Goal: Task Accomplishment & Management: Complete application form

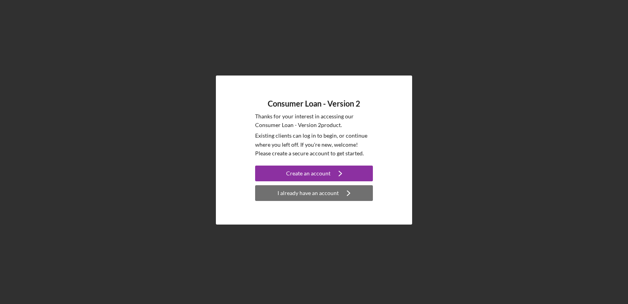
click at [298, 193] on div "I already have an account" at bounding box center [308, 193] width 61 height 16
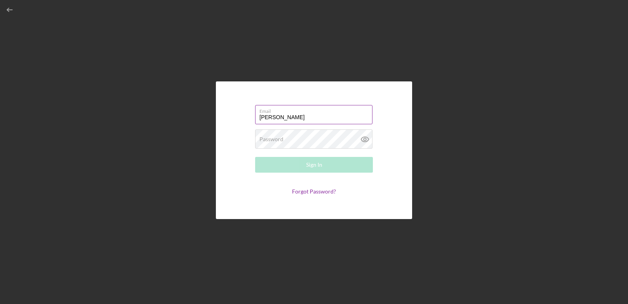
type input "[EMAIL_ADDRESS][DOMAIN_NAME]"
click at [276, 138] on label "Password" at bounding box center [272, 139] width 24 height 6
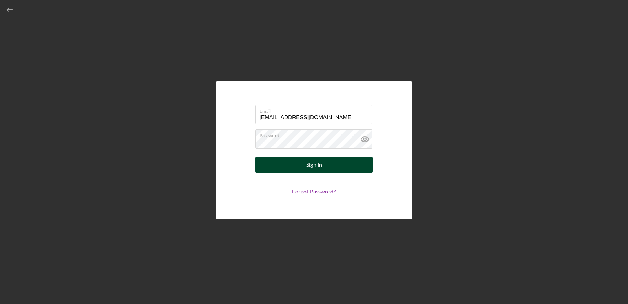
click at [265, 166] on button "Sign In" at bounding box center [314, 165] width 118 height 16
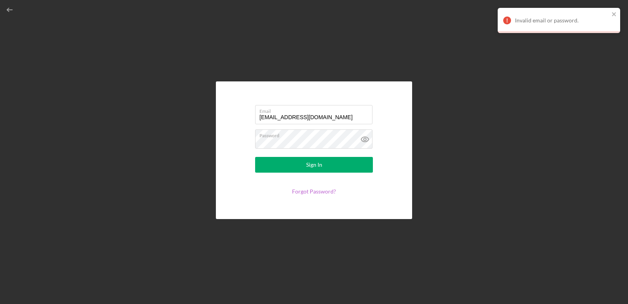
click at [305, 191] on link "Forgot Password?" at bounding box center [314, 191] width 44 height 7
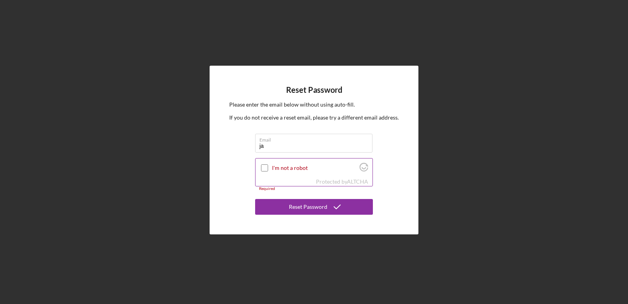
type input "[EMAIL_ADDRESS][DOMAIN_NAME]"
click at [266, 170] on input "I'm not a robot" at bounding box center [264, 167] width 7 height 7
checkbox input "true"
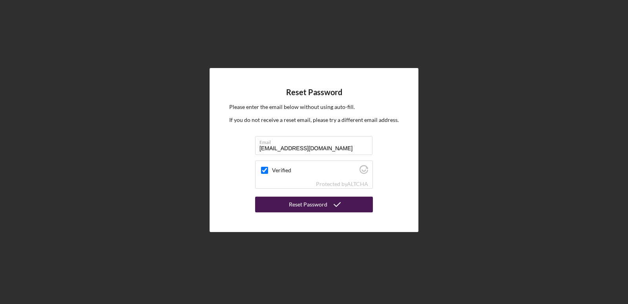
click at [282, 203] on button "Reset Password" at bounding box center [314, 204] width 118 height 16
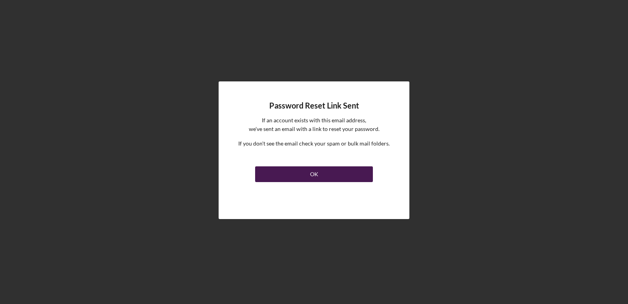
click at [297, 176] on button "OK" at bounding box center [314, 174] width 118 height 16
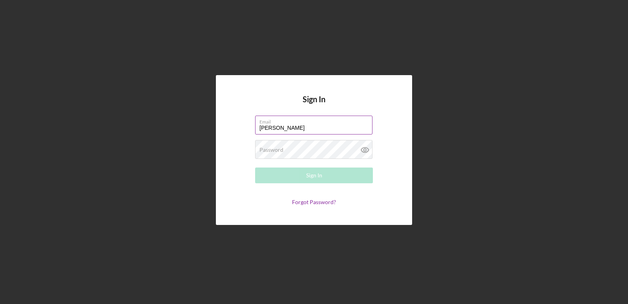
type input "[EMAIL_ADDRESS][DOMAIN_NAME]"
click at [269, 148] on label "Password" at bounding box center [272, 149] width 24 height 6
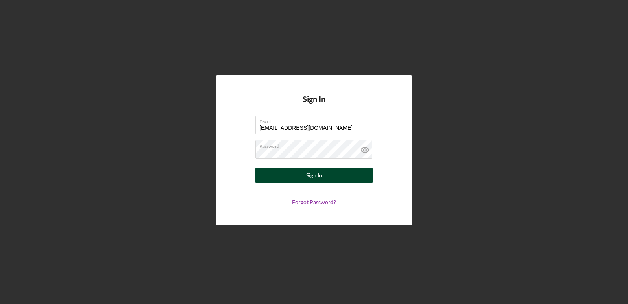
click at [271, 175] on button "Sign In" at bounding box center [314, 175] width 118 height 16
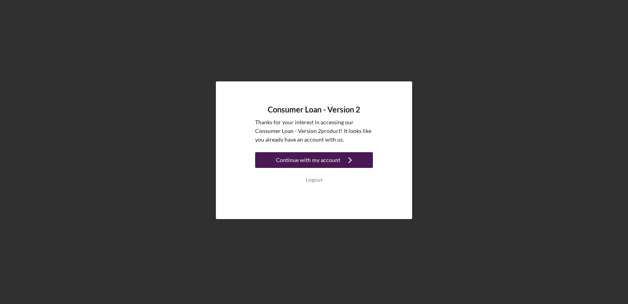
click at [300, 161] on div "Continue with my account" at bounding box center [308, 160] width 64 height 16
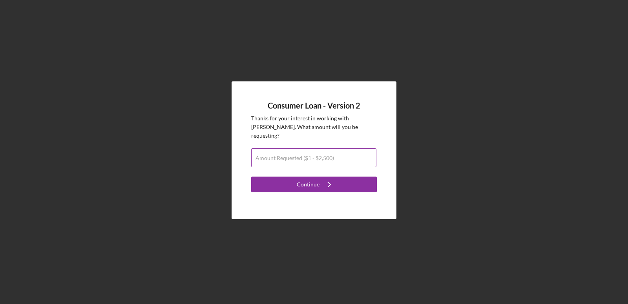
click at [265, 155] on label "Amount Requested ($1 - $2,500)" at bounding box center [295, 158] width 79 height 6
click at [265, 149] on input "Amount Requested ($1 - $2,500)" at bounding box center [313, 157] width 125 height 19
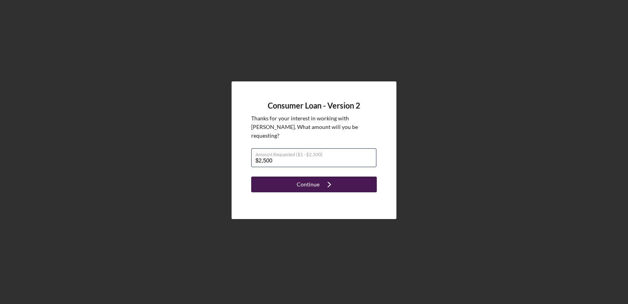
type input "$2,500"
click at [298, 177] on div "Continue" at bounding box center [308, 184] width 23 height 16
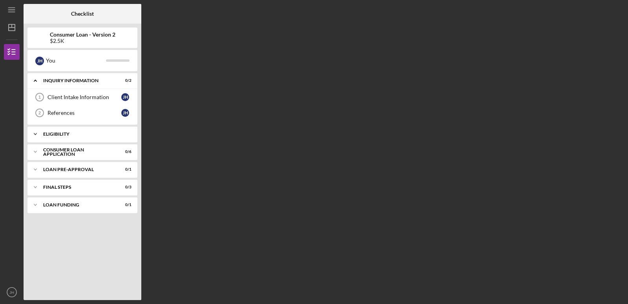
click at [121, 134] on div "Eligibility" at bounding box center [85, 134] width 84 height 5
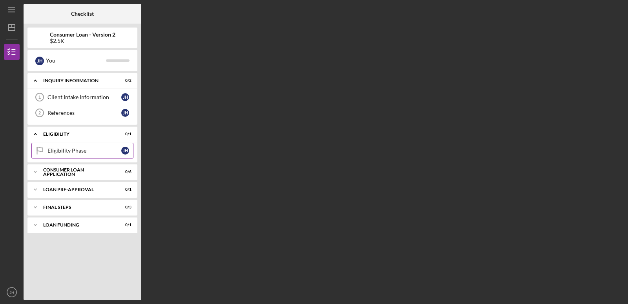
click at [115, 152] on div "Eligibility Phase" at bounding box center [85, 150] width 74 height 6
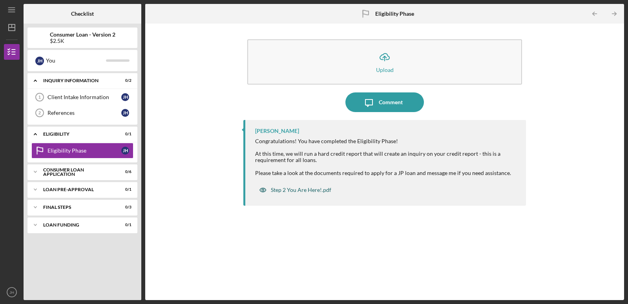
click at [301, 192] on div "Step 2 You Are Here!.pdf" at bounding box center [301, 190] width 60 height 6
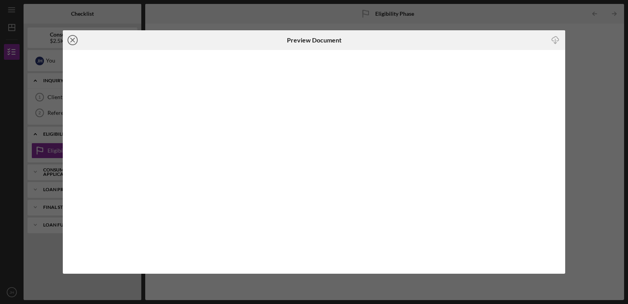
click at [72, 38] on icon "Icon/Close" at bounding box center [73, 40] width 20 height 20
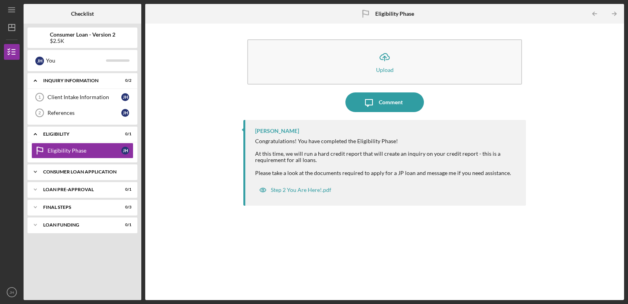
click at [106, 171] on div "Consumer Loan Application" at bounding box center [85, 171] width 84 height 5
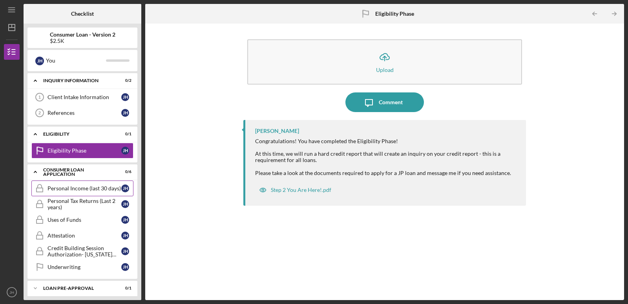
click at [120, 187] on div "Personal Income (last 30 days)" at bounding box center [85, 188] width 74 height 6
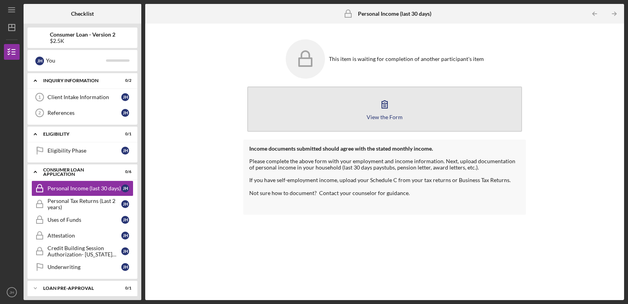
click at [293, 106] on button "View the Form Form" at bounding box center [384, 108] width 275 height 45
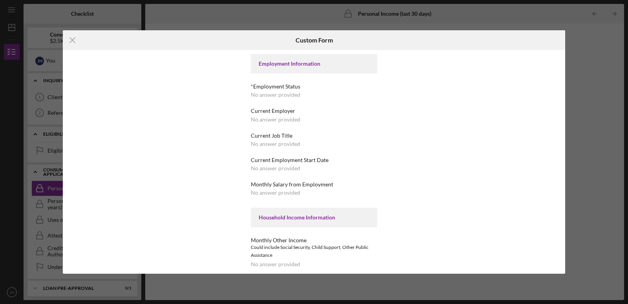
click at [309, 218] on div "Household Income Information" at bounding box center [314, 217] width 111 height 6
click at [70, 41] on icon "Icon/Menu Close" at bounding box center [73, 40] width 20 height 20
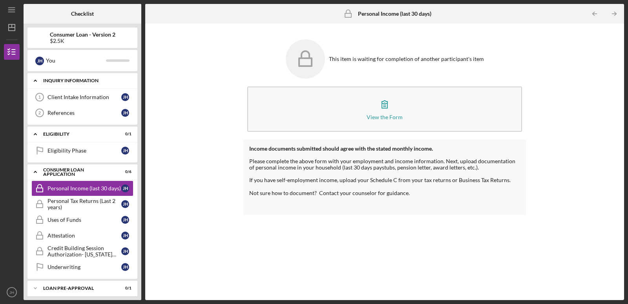
click at [33, 80] on icon "Icon/Expander" at bounding box center [35, 81] width 16 height 16
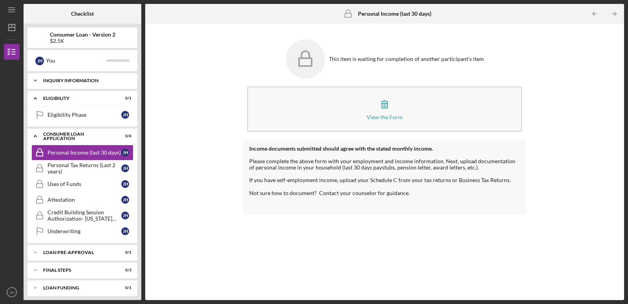
click at [35, 80] on polyline at bounding box center [35, 81] width 2 height 2
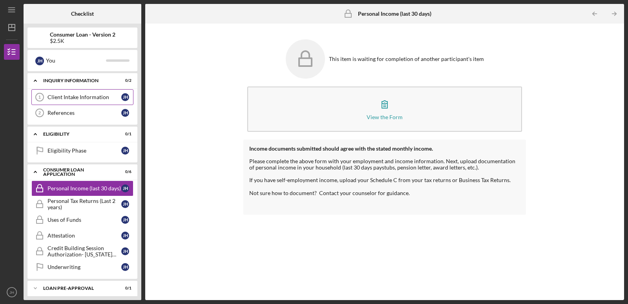
click at [108, 99] on div "Client Intake Information" at bounding box center [85, 97] width 74 height 6
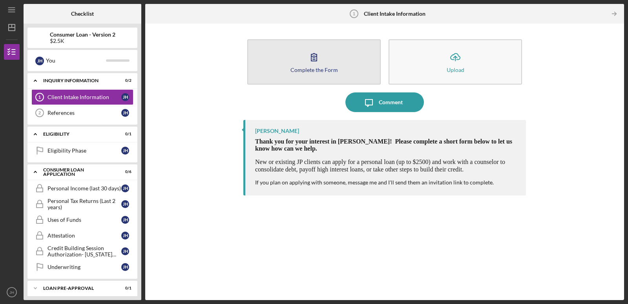
click at [302, 66] on button "Complete the Form Form" at bounding box center [314, 61] width 134 height 45
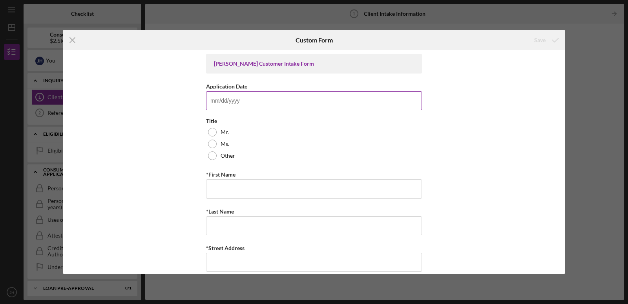
click at [229, 99] on input "Application Date" at bounding box center [314, 100] width 216 height 19
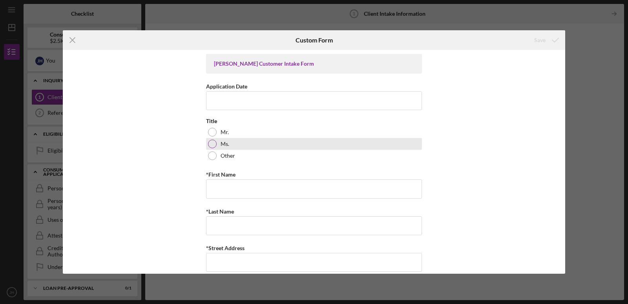
click at [210, 142] on div at bounding box center [212, 143] width 9 height 9
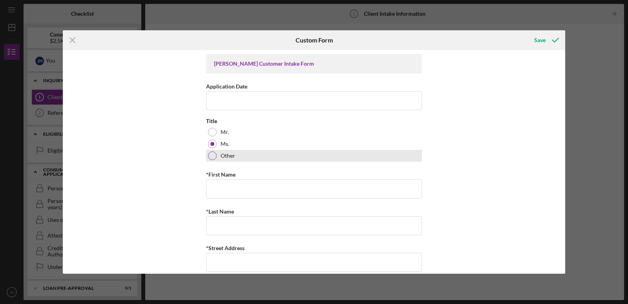
click at [209, 157] on div at bounding box center [212, 155] width 9 height 9
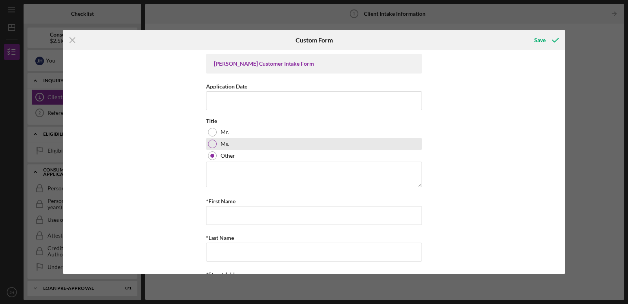
click at [212, 143] on div at bounding box center [212, 143] width 9 height 9
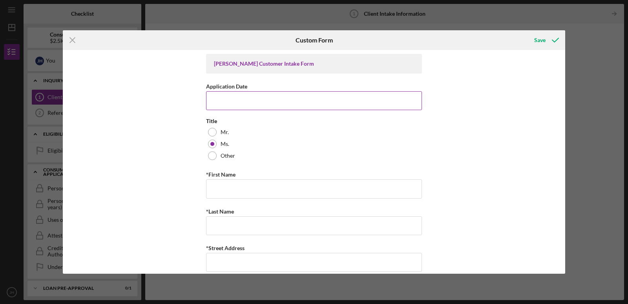
click at [227, 97] on input "Application Date" at bounding box center [314, 100] width 216 height 19
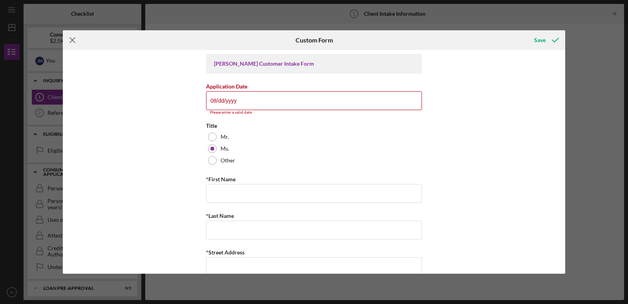
type input "08/dd/yyyy"
click at [71, 38] on line at bounding box center [72, 40] width 5 height 5
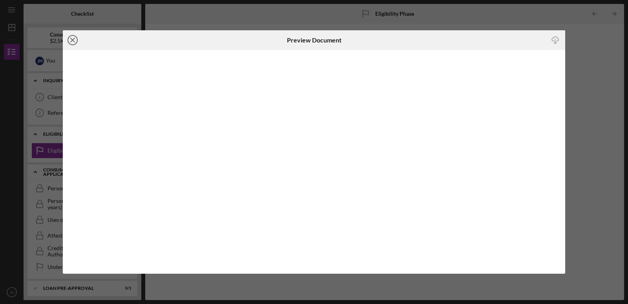
click at [72, 40] on line at bounding box center [73, 40] width 4 height 4
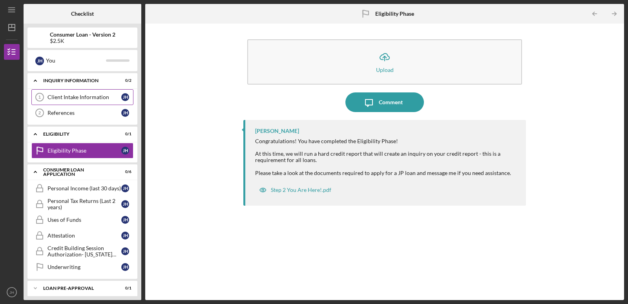
click at [93, 97] on div "Client Intake Information" at bounding box center [85, 97] width 74 height 6
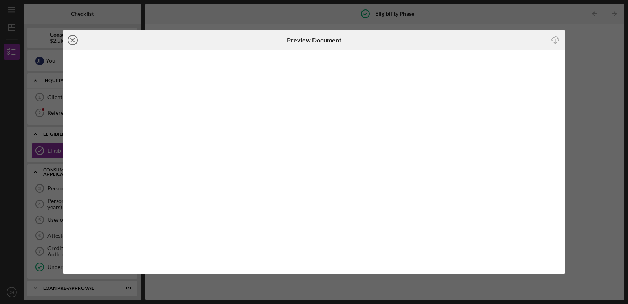
click at [73, 39] on icon "Icon/Close" at bounding box center [73, 40] width 20 height 20
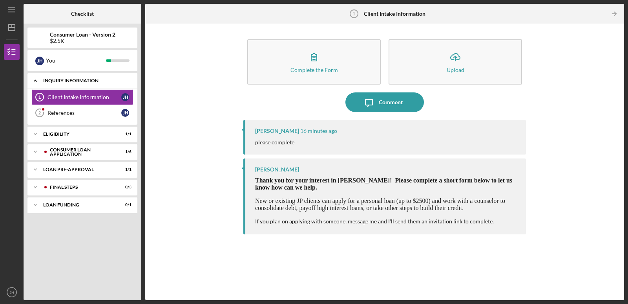
click at [121, 81] on div "Inquiry Information" at bounding box center [85, 80] width 84 height 5
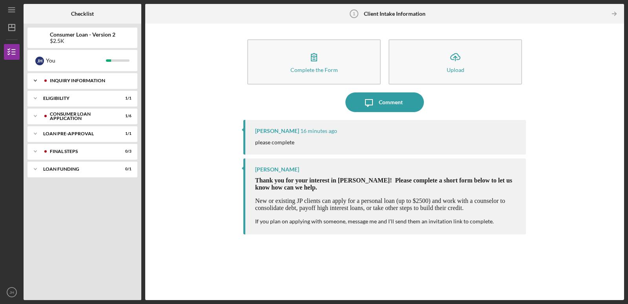
click at [34, 80] on icon "Icon/Expander" at bounding box center [35, 81] width 16 height 16
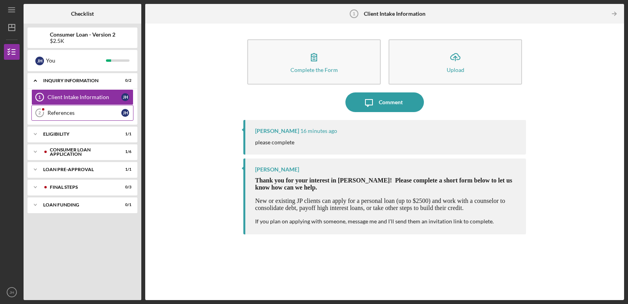
click at [70, 111] on div "References" at bounding box center [85, 113] width 74 height 6
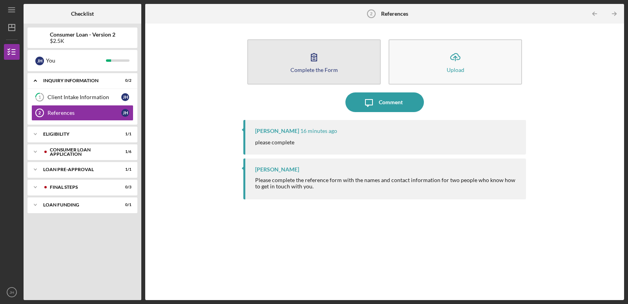
click at [299, 61] on button "Complete the Form Form" at bounding box center [314, 61] width 134 height 45
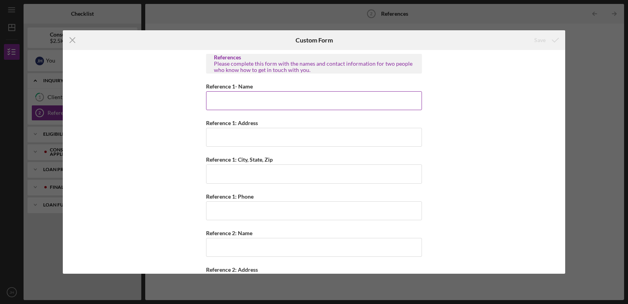
click at [243, 103] on input "Reference 1- Name" at bounding box center [314, 100] width 216 height 19
click at [218, 140] on input "Reference 1: Address" at bounding box center [314, 137] width 216 height 19
click at [232, 103] on input "[PERSON_NAME]" at bounding box center [314, 100] width 216 height 19
type input "[PERSON_NAME]"
click at [217, 142] on input "Reference 1: Address" at bounding box center [314, 137] width 216 height 19
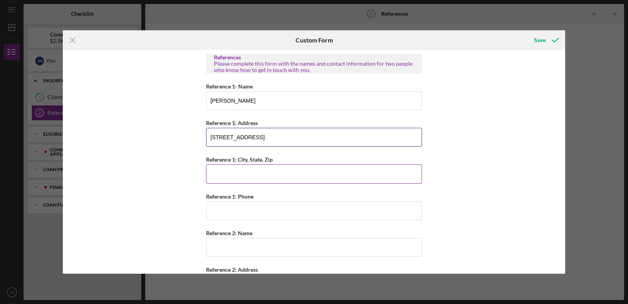
type input "9441 Burdella Ave"
click at [218, 169] on input "Reference 1: City, State, Zip" at bounding box center [314, 173] width 216 height 19
type input "St. Louis, MO 63114"
click at [227, 214] on input "Reference 1: Phone" at bounding box center [314, 210] width 216 height 19
click at [232, 210] on input "(470) ###-####" at bounding box center [314, 210] width 216 height 19
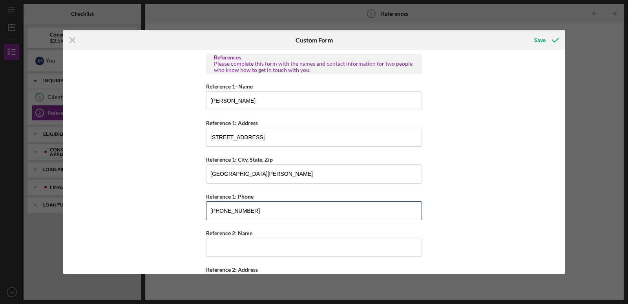
type input "(470) 323-2672"
drag, startPoint x: 565, startPoint y: 157, endPoint x: 562, endPoint y: 185, distance: 28.9
click at [562, 185] on div "Icon/Menu Close Custom Form Save References Please complete this form with the …" at bounding box center [314, 152] width 628 height 304
click at [229, 244] on input "Reference 2: Name" at bounding box center [314, 247] width 216 height 19
type input "d"
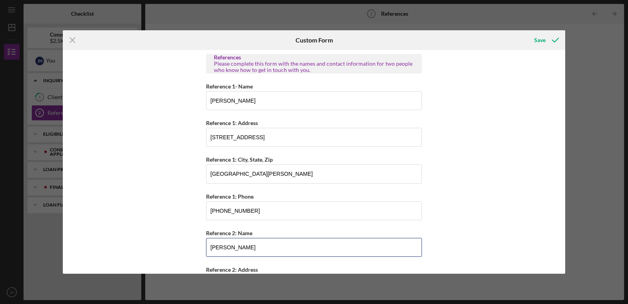
type input "Demetri Ross"
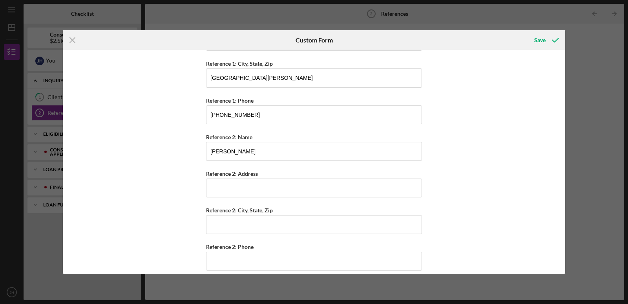
scroll to position [104, 0]
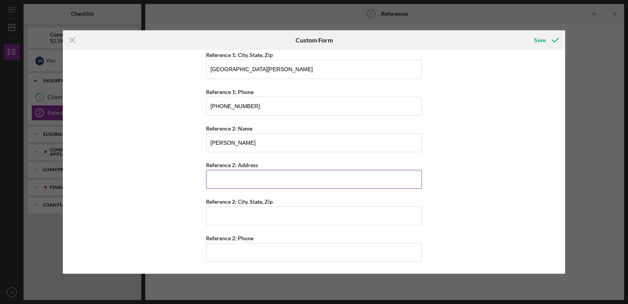
click at [216, 179] on input "Reference 2: Address" at bounding box center [314, 179] width 216 height 19
type input "216 Connolly Dr."
click at [217, 214] on input "Reference 2: City, State, Zip" at bounding box center [314, 215] width 216 height 19
type input "St, Louis, MO 63125"
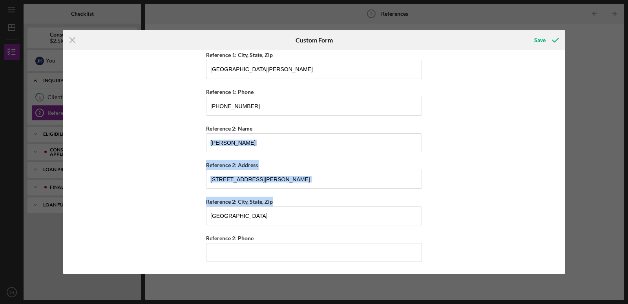
drag, startPoint x: 565, startPoint y: 139, endPoint x: 569, endPoint y: 200, distance: 61.4
click at [569, 200] on div "Icon/Menu Close Custom Form Save References Please complete this form with the …" at bounding box center [314, 152] width 628 height 304
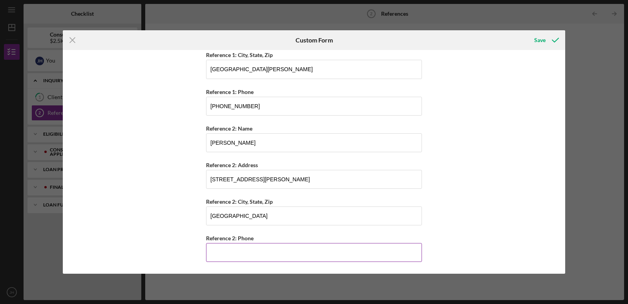
drag, startPoint x: 221, startPoint y: 238, endPoint x: 219, endPoint y: 246, distance: 8.6
click at [220, 244] on div "Reference 2: Phone" at bounding box center [314, 247] width 216 height 29
drag, startPoint x: 218, startPoint y: 249, endPoint x: 216, endPoint y: 254, distance: 5.3
click at [216, 252] on input "Reference 2: Phone" at bounding box center [314, 252] width 216 height 19
type input "(314) 938-1580"
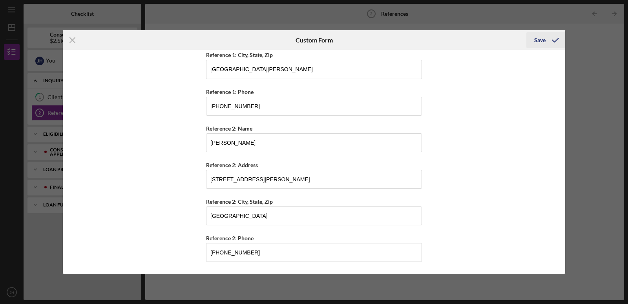
click at [541, 43] on div "Save" at bounding box center [539, 40] width 11 height 16
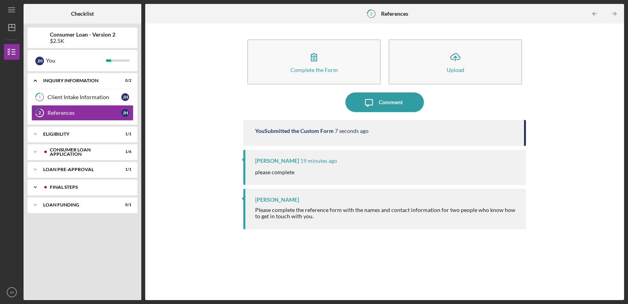
click at [98, 188] on div "FINAL STEPS" at bounding box center [89, 187] width 78 height 5
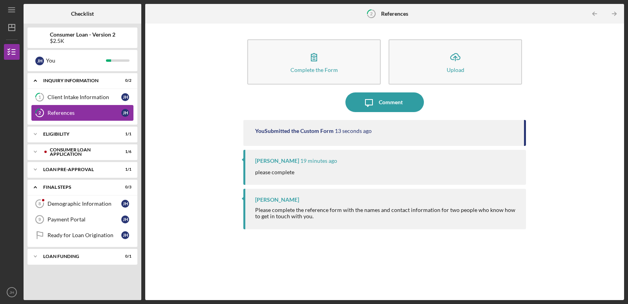
click at [95, 111] on div "References" at bounding box center [85, 113] width 74 height 6
click at [75, 207] on div "Demographic Information" at bounding box center [85, 203] width 74 height 6
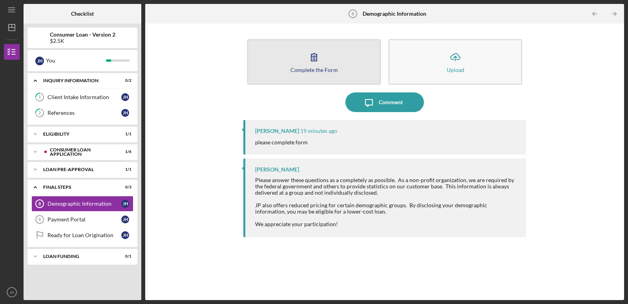
click at [284, 62] on button "Complete the Form Form" at bounding box center [314, 61] width 134 height 45
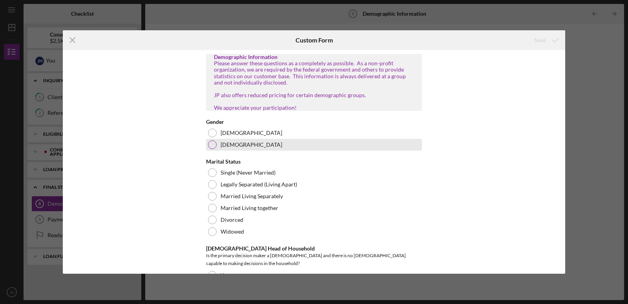
click at [213, 149] on div at bounding box center [212, 144] width 9 height 9
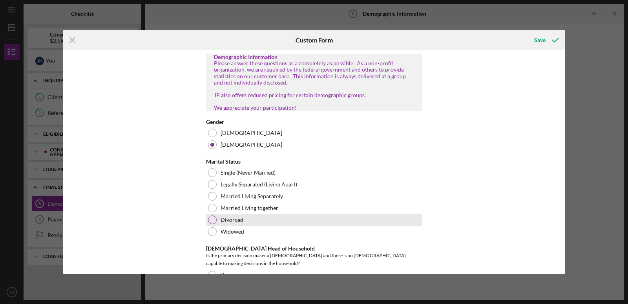
click at [214, 224] on div at bounding box center [212, 219] width 9 height 9
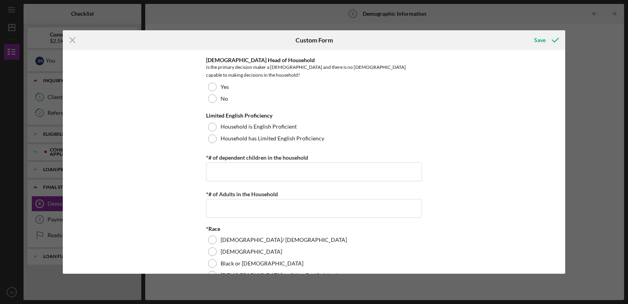
scroll to position [179, 0]
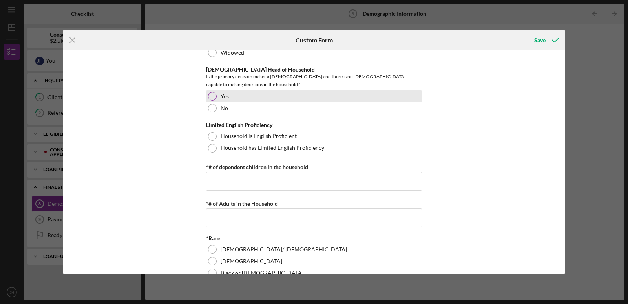
click at [209, 94] on div at bounding box center [212, 96] width 9 height 9
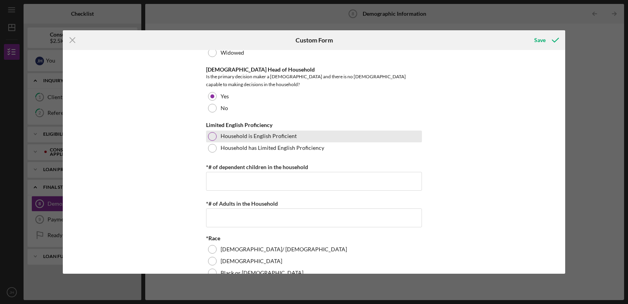
click at [213, 135] on div at bounding box center [212, 136] width 9 height 9
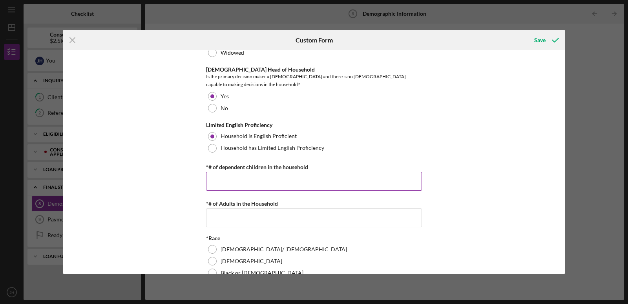
click at [217, 181] on input "*# of dependent children in the household" at bounding box center [314, 181] width 216 height 19
type input "0"
click at [220, 218] on input "*# of Adults in the Household" at bounding box center [314, 217] width 216 height 19
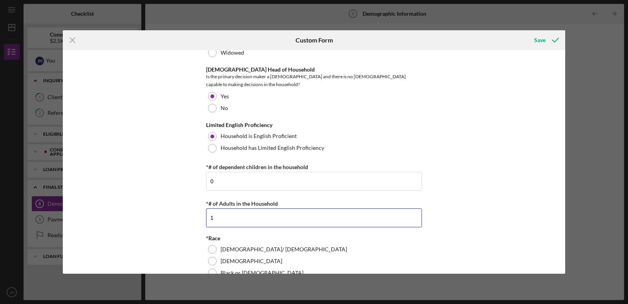
type input "1"
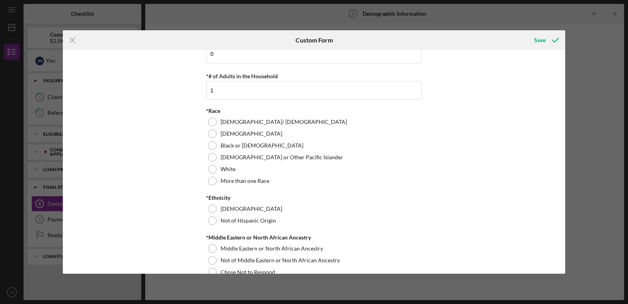
scroll to position [330, 0]
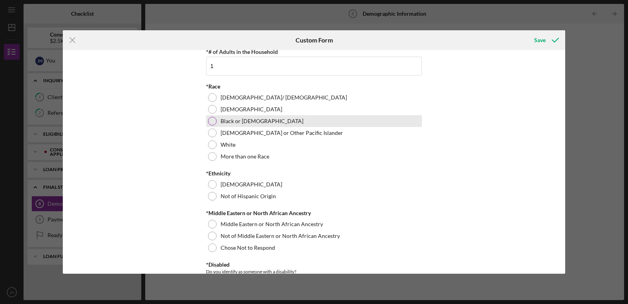
click at [214, 121] on div at bounding box center [212, 121] width 9 height 9
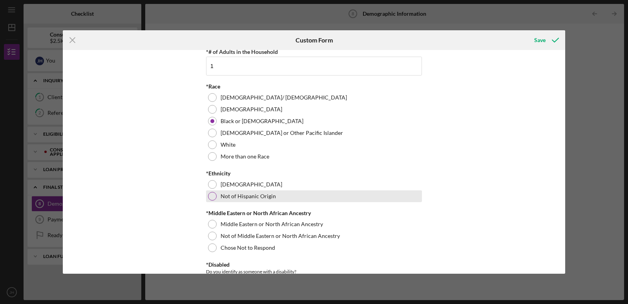
click at [209, 196] on div at bounding box center [212, 196] width 9 height 9
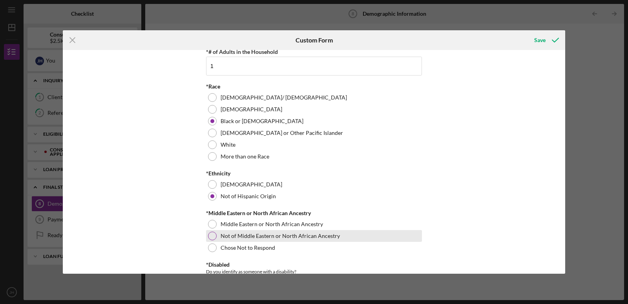
click at [210, 234] on div at bounding box center [212, 235] width 9 height 9
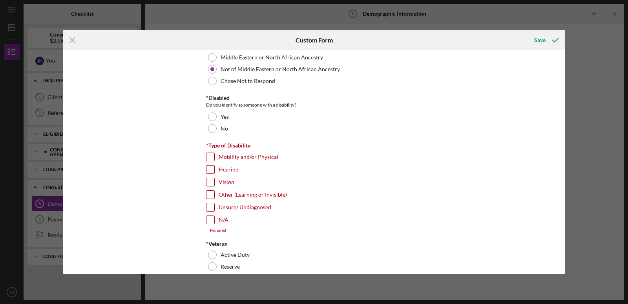
scroll to position [509, 0]
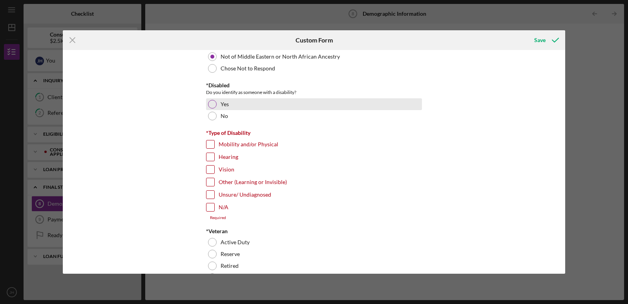
click at [208, 101] on div at bounding box center [212, 104] width 9 height 9
click at [207, 145] on input "Mobility and/or Physical" at bounding box center [211, 144] width 8 height 8
checkbox input "true"
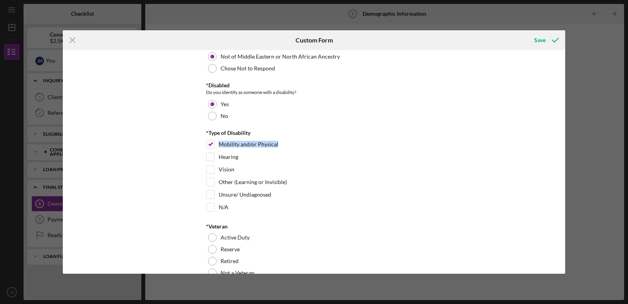
drag, startPoint x: 563, startPoint y: 124, endPoint x: 564, endPoint y: 141, distance: 17.3
click at [564, 141] on div "Demographic Information Please answer these questions as a completely as possib…" at bounding box center [314, 161] width 503 height 223
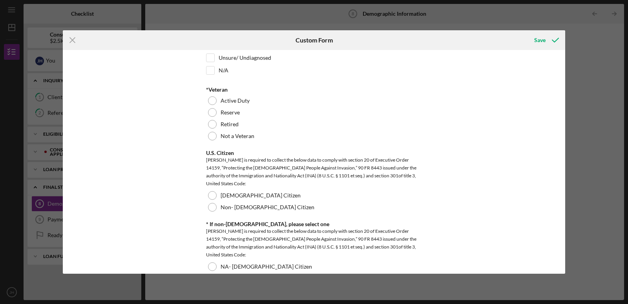
scroll to position [649, 0]
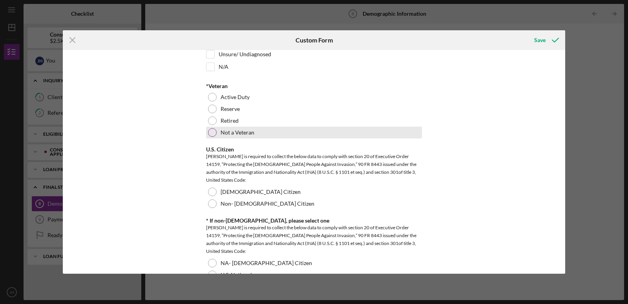
click at [215, 131] on div at bounding box center [212, 132] width 9 height 9
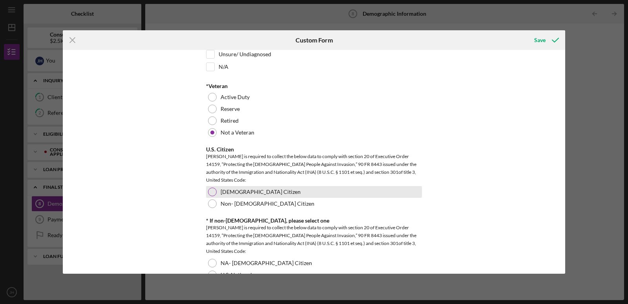
click at [211, 190] on div at bounding box center [212, 191] width 9 height 9
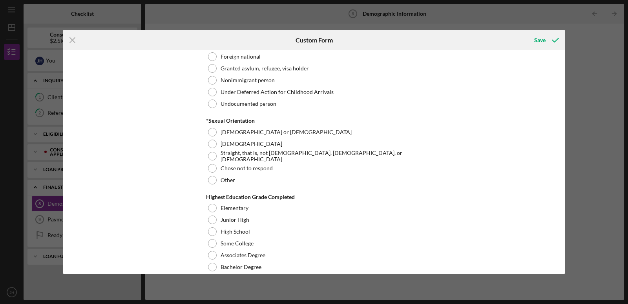
scroll to position [894, 0]
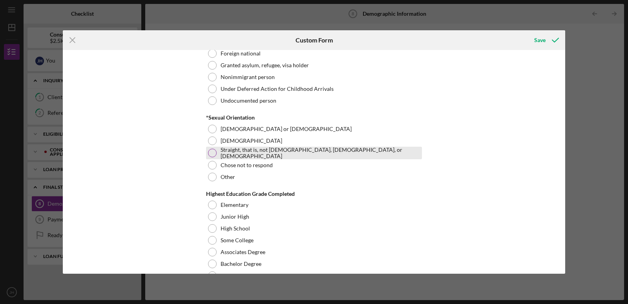
click at [212, 151] on div at bounding box center [212, 152] width 9 height 9
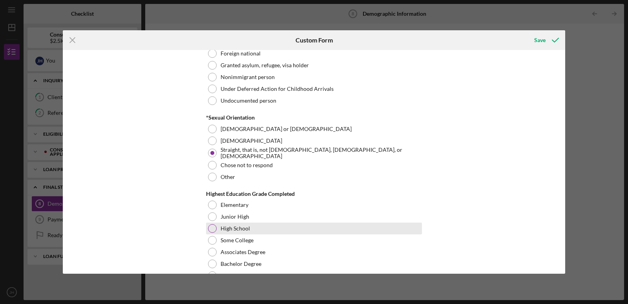
click at [211, 227] on div at bounding box center [212, 228] width 9 height 9
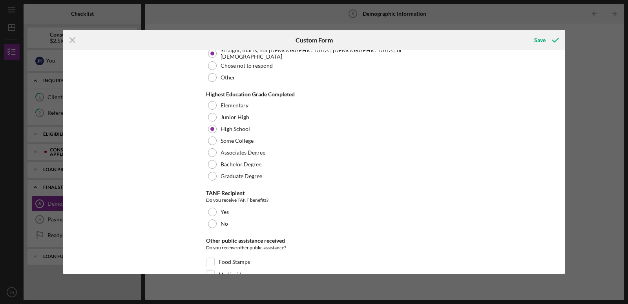
scroll to position [1048, 0]
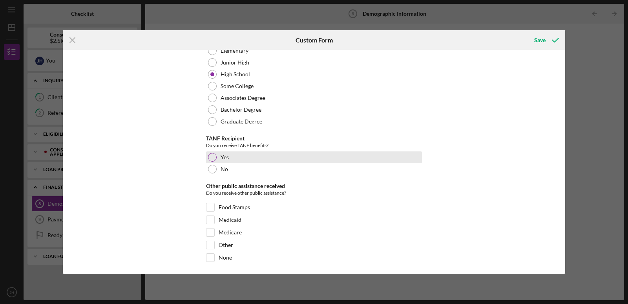
click at [212, 154] on div at bounding box center [212, 157] width 9 height 9
click at [212, 155] on div at bounding box center [212, 157] width 4 height 4
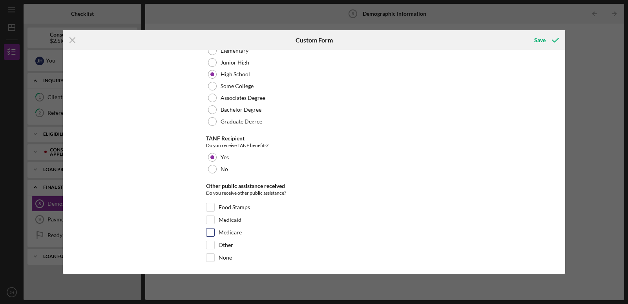
click at [210, 229] on input "Medicare" at bounding box center [211, 232] width 8 height 8
checkbox input "true"
drag, startPoint x: 565, startPoint y: 205, endPoint x: 564, endPoint y: 226, distance: 20.8
click at [564, 226] on div "Icon/Menu Close Custom Form Save Demographic Information Please answer these qu…" at bounding box center [314, 152] width 628 height 304
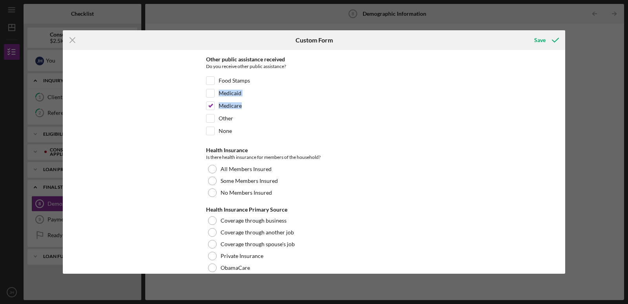
scroll to position [1183, 0]
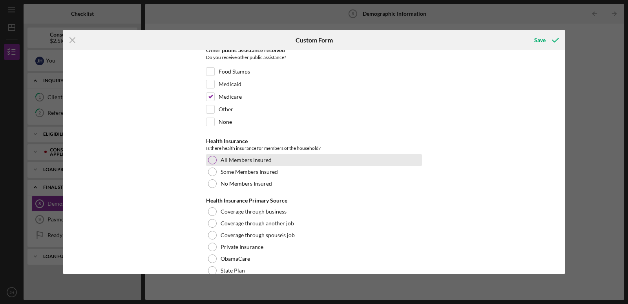
click at [208, 157] on div at bounding box center [212, 159] width 9 height 9
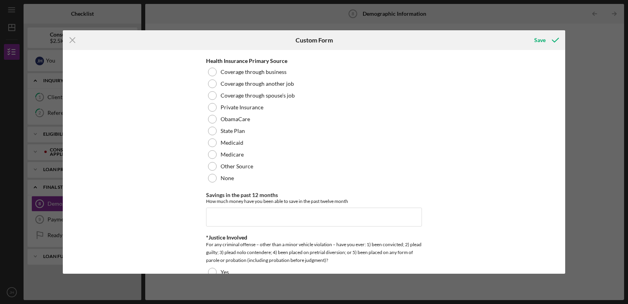
scroll to position [1308, 0]
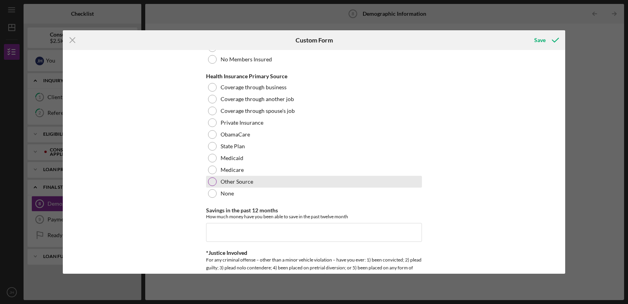
click at [213, 180] on div at bounding box center [212, 181] width 9 height 9
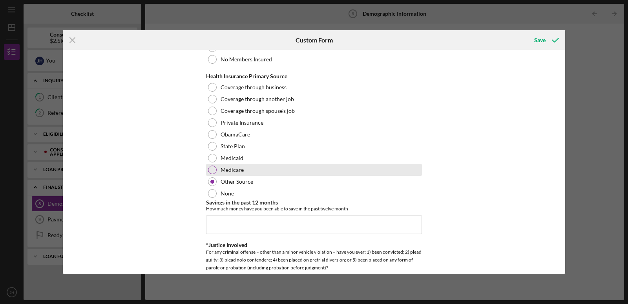
click at [212, 168] on div at bounding box center [212, 169] width 9 height 9
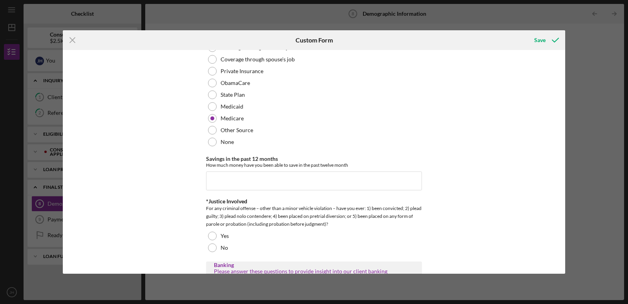
scroll to position [1362, 0]
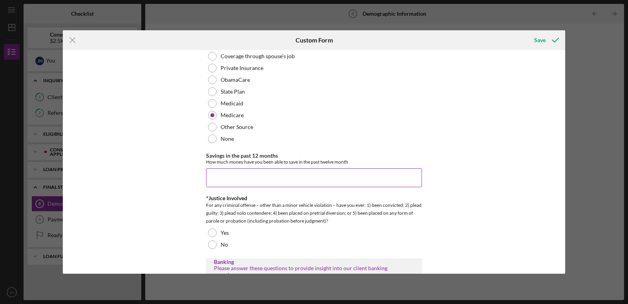
click at [262, 176] on input "Savings in the past 12 months" at bounding box center [314, 177] width 216 height 19
type input "$600"
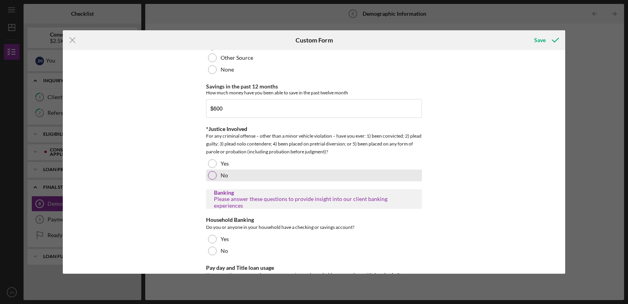
click at [210, 173] on div at bounding box center [212, 175] width 9 height 9
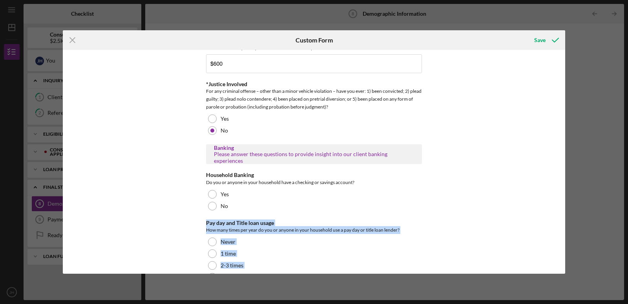
scroll to position [1495, 0]
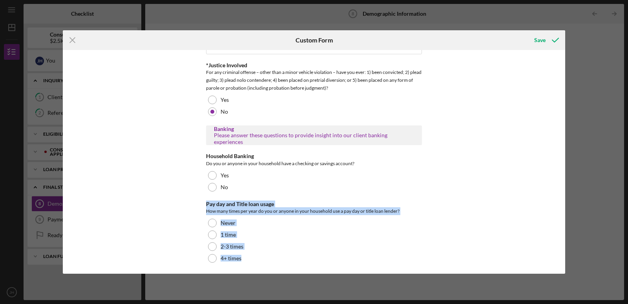
drag, startPoint x: 563, startPoint y: 248, endPoint x: 561, endPoint y: 276, distance: 28.3
click at [561, 276] on div "Icon/Menu Close Custom Form Save Demographic Information Please answer these qu…" at bounding box center [314, 152] width 628 height 304
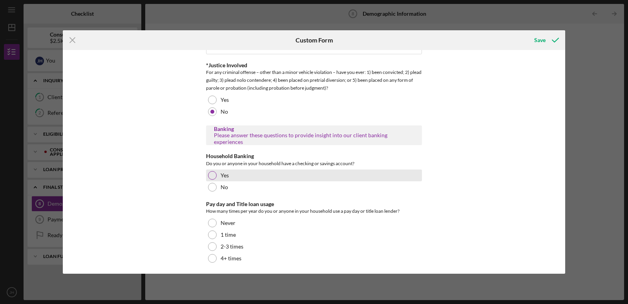
click at [209, 171] on div at bounding box center [212, 175] width 9 height 9
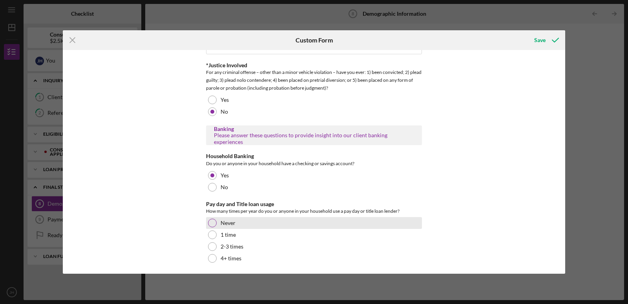
click at [209, 219] on div at bounding box center [212, 222] width 9 height 9
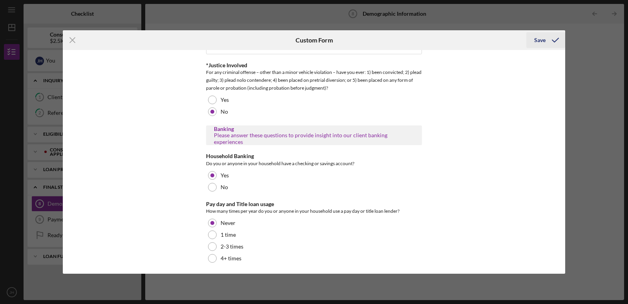
click at [543, 41] on div "Save" at bounding box center [539, 40] width 11 height 16
click at [542, 40] on div "Save" at bounding box center [539, 40] width 11 height 16
click at [543, 41] on div "Save" at bounding box center [539, 40] width 11 height 16
drag, startPoint x: 562, startPoint y: 252, endPoint x: 561, endPoint y: 238, distance: 15.0
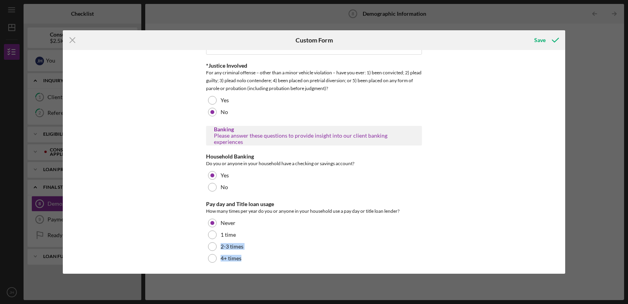
click at [561, 238] on div "Demographic Information Please answer these questions as a completely as possib…" at bounding box center [314, 161] width 503 height 223
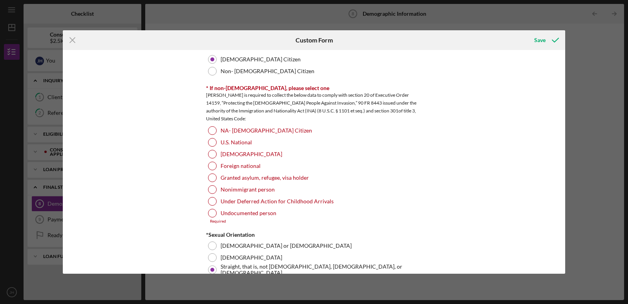
scroll to position [788, 0]
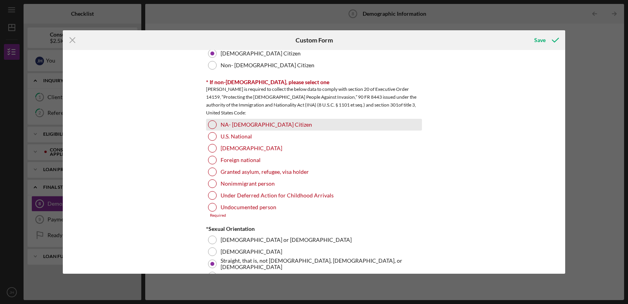
click at [211, 121] on div at bounding box center [212, 124] width 9 height 9
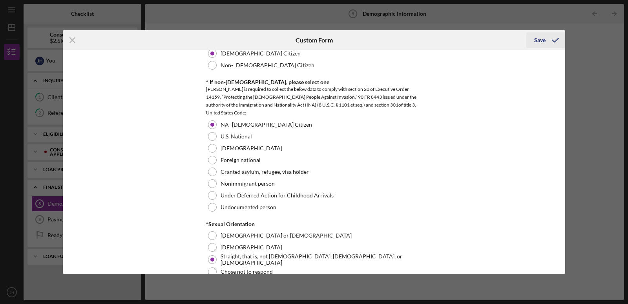
click at [538, 40] on div "Save" at bounding box center [539, 40] width 11 height 16
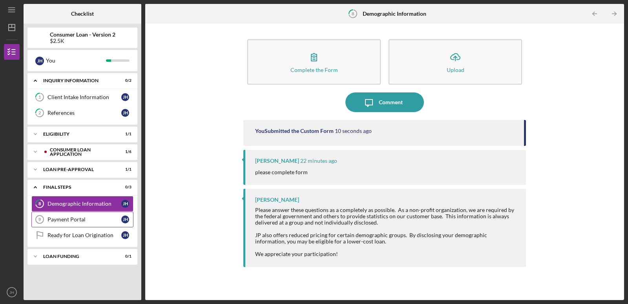
click at [80, 220] on div "Payment Portal" at bounding box center [85, 219] width 74 height 6
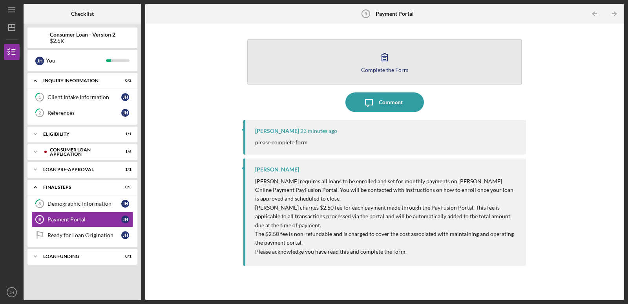
click at [256, 63] on button "Complete the Form Form" at bounding box center [384, 61] width 275 height 45
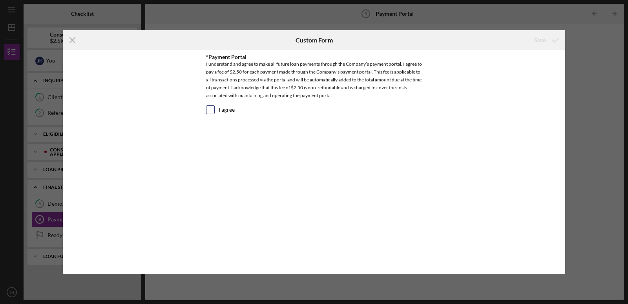
click at [209, 110] on input "I agree" at bounding box center [211, 110] width 8 height 8
checkbox input "true"
click at [543, 39] on div "Save" at bounding box center [539, 40] width 11 height 16
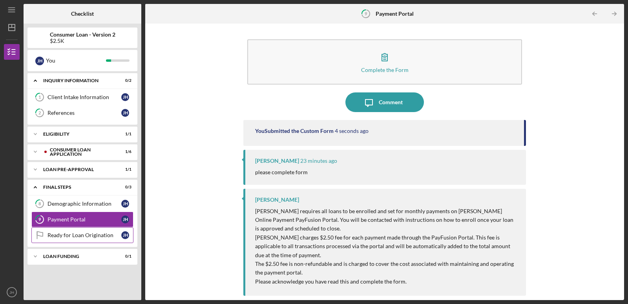
click at [86, 237] on div "Ready for Loan Origination" at bounding box center [85, 235] width 74 height 6
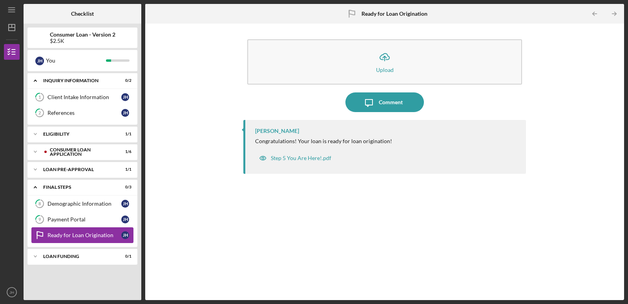
click at [112, 234] on div "Ready for Loan Origination" at bounding box center [85, 235] width 74 height 6
click at [103, 252] on div "Icon/Expander Loan Funding 0 / 1" at bounding box center [82, 256] width 110 height 16
click at [101, 238] on div "Ready for Loan Origination" at bounding box center [85, 235] width 74 height 6
click at [98, 232] on div "Ready for Loan Origination" at bounding box center [85, 235] width 74 height 6
click at [73, 235] on div "Ready for Loan Origination" at bounding box center [85, 235] width 74 height 6
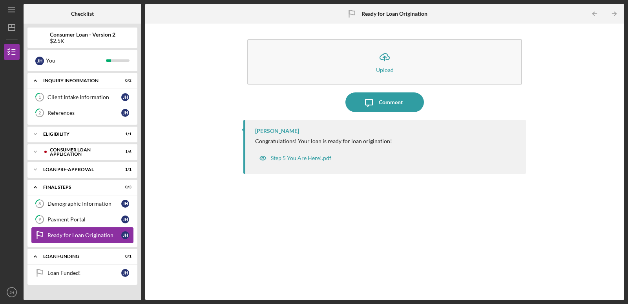
click at [56, 234] on div "Ready for Loan Origination" at bounding box center [85, 235] width 74 height 6
